Goal: Information Seeking & Learning: Learn about a topic

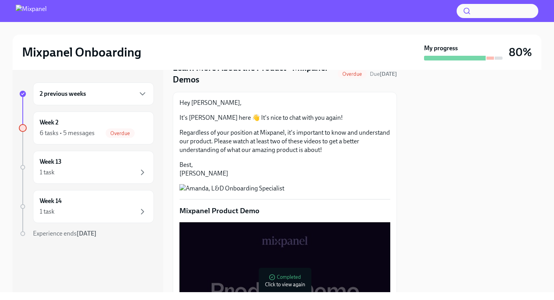
scroll to position [37, 0]
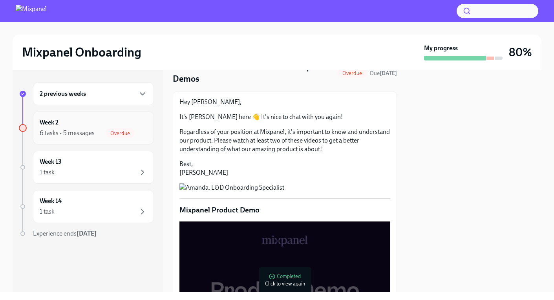
click at [68, 127] on div "Week 2 6 tasks • 5 messages Overdue" at bounding box center [94, 128] width 108 height 20
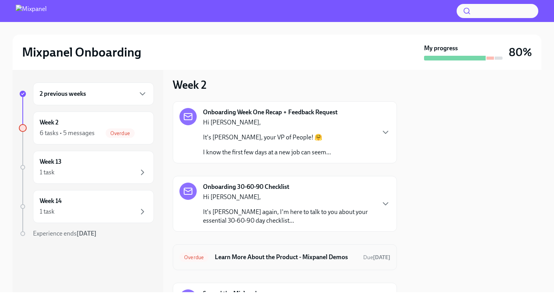
scroll to position [2, 0]
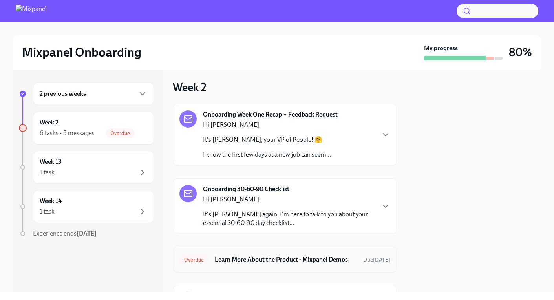
click at [247, 262] on h6 "Learn More About the Product - Mixpanel Demos" at bounding box center [286, 259] width 142 height 9
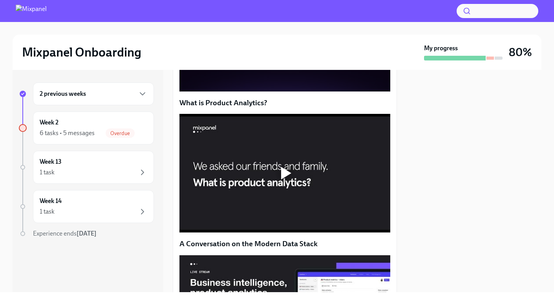
scroll to position [286, 0]
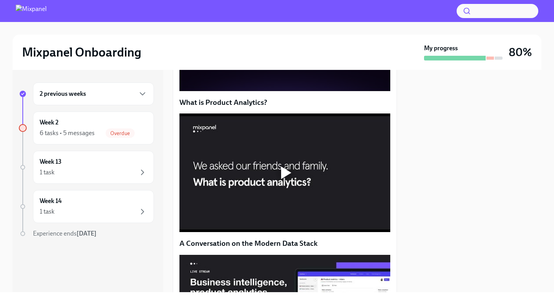
click at [230, 232] on div at bounding box center [285, 173] width 211 height 119
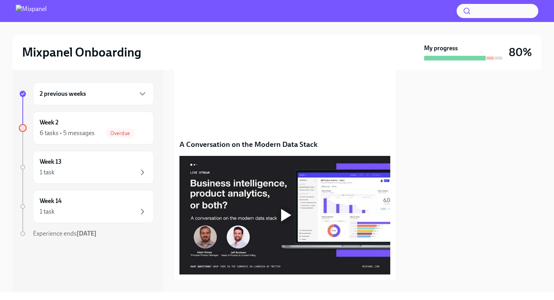
scroll to position [443, 0]
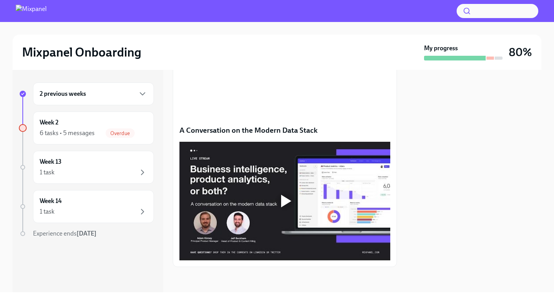
click at [280, 209] on div at bounding box center [285, 201] width 25 height 25
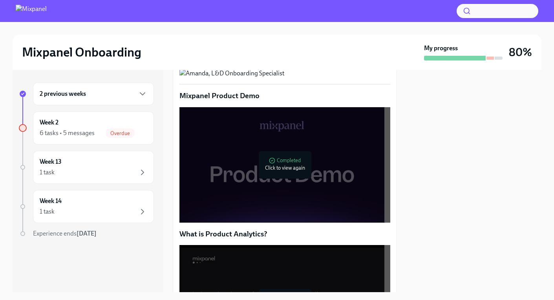
scroll to position [398, 0]
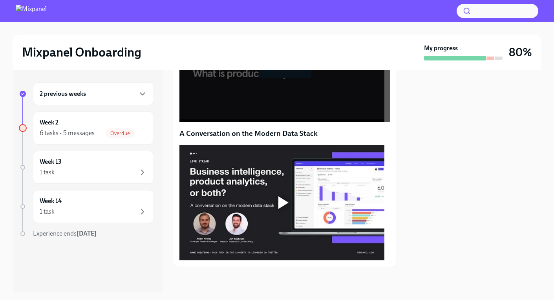
click at [286, 215] on div at bounding box center [282, 202] width 25 height 25
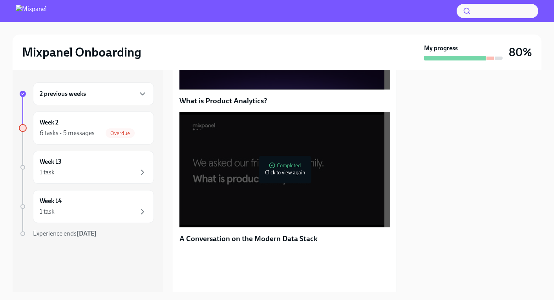
scroll to position [433, 0]
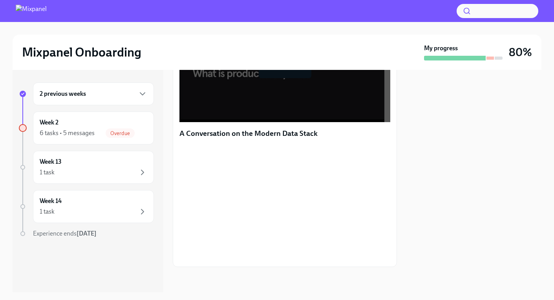
click at [428, 207] on div at bounding box center [474, 181] width 135 height 222
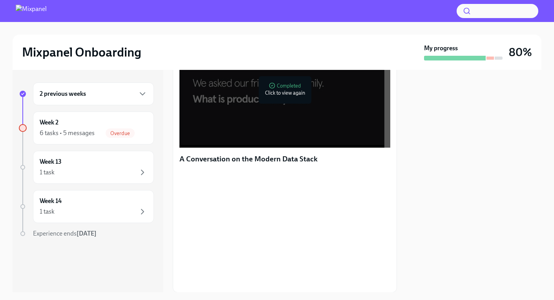
click at [180, 69] on div "Mixpanel Onboarding My progress 80%" at bounding box center [277, 52] width 529 height 35
click at [89, 95] on div "2 previous weeks" at bounding box center [94, 93] width 108 height 9
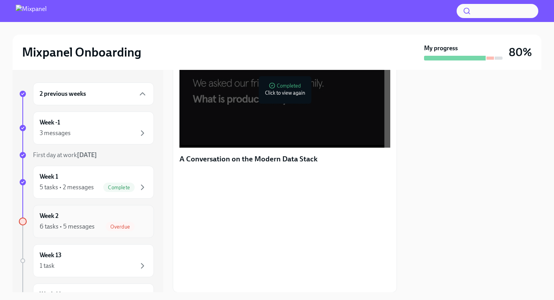
click at [92, 223] on div "6 tasks • 5 messages" at bounding box center [67, 226] width 55 height 9
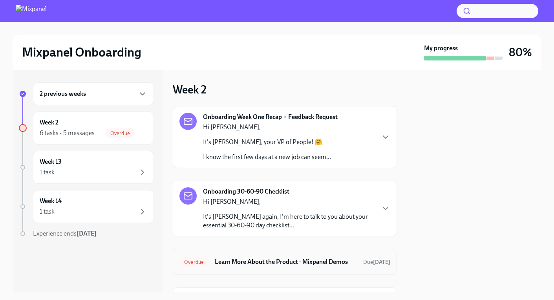
click at [317, 266] on h6 "Learn More About the Product - Mixpanel Demos" at bounding box center [286, 262] width 142 height 9
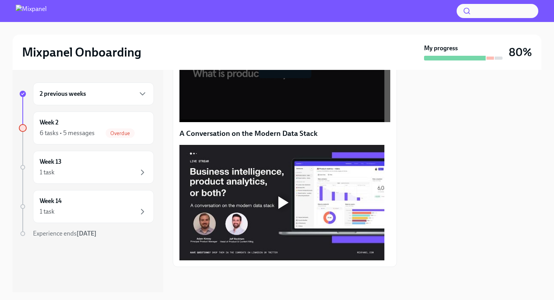
scroll to position [433, 0]
click at [282, 244] on div at bounding box center [282, 203] width 205 height 116
